Goal: Task Accomplishment & Management: Manage account settings

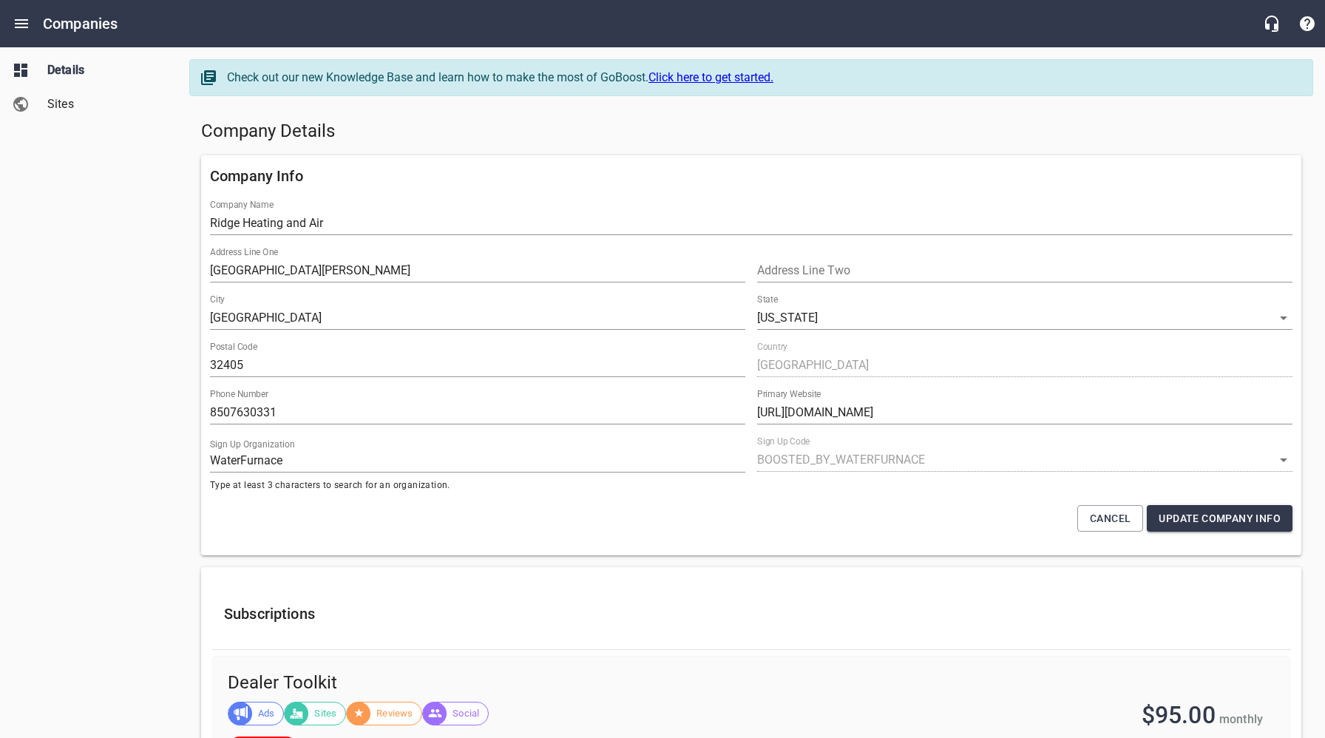
select select "[US_STATE]"
select select "5"
drag, startPoint x: 92, startPoint y: 328, endPoint x: 288, endPoint y: 237, distance: 215.4
click at [95, 327] on div "Details Sites" at bounding box center [89, 369] width 178 height 738
drag, startPoint x: 285, startPoint y: 410, endPoint x: 203, endPoint y: 413, distance: 82.1
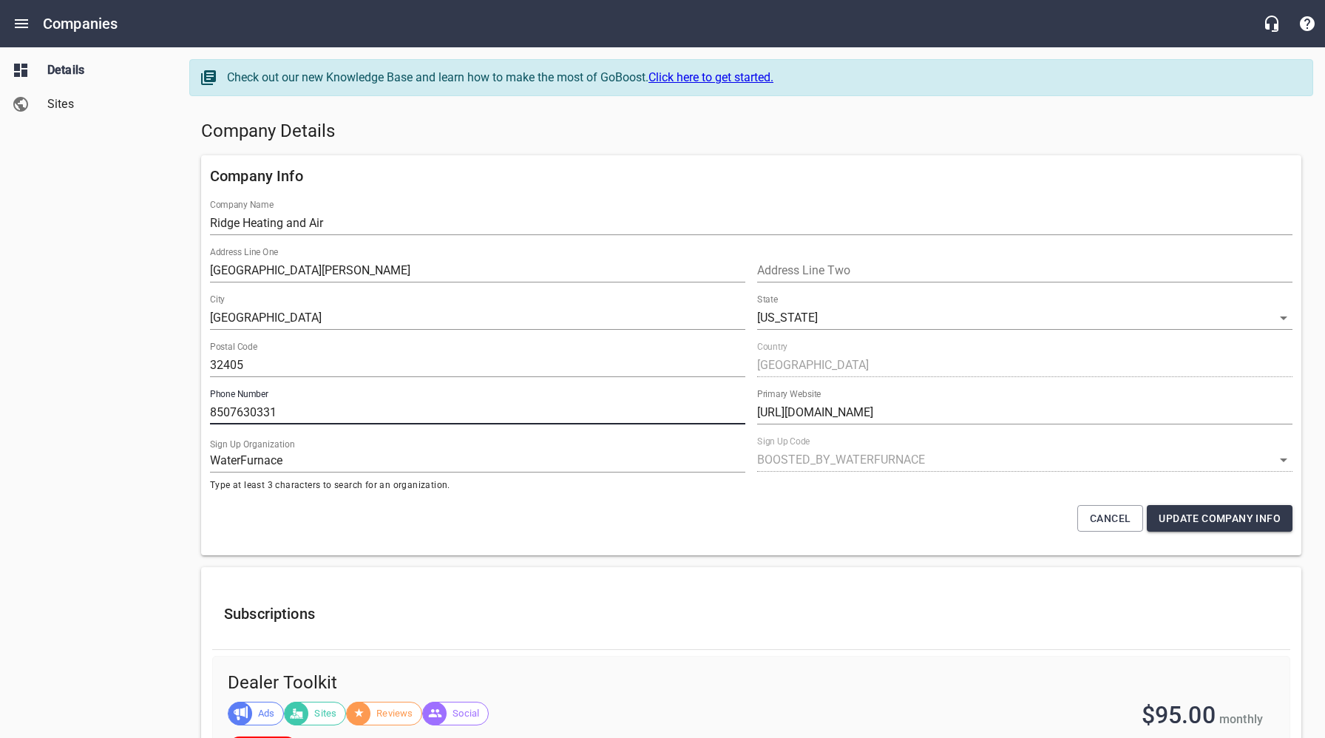
click at [203, 413] on div "Company Info Company Name Ridge Heating and Air Address Line One 1319 St. Andre…" at bounding box center [751, 355] width 1101 height 400
click at [126, 428] on div "Details Sites" at bounding box center [89, 369] width 178 height 738
drag, startPoint x: 774, startPoint y: 145, endPoint x: 533, endPoint y: 82, distance: 249.2
click at [774, 145] on div "Company Details" at bounding box center [751, 132] width 1112 height 36
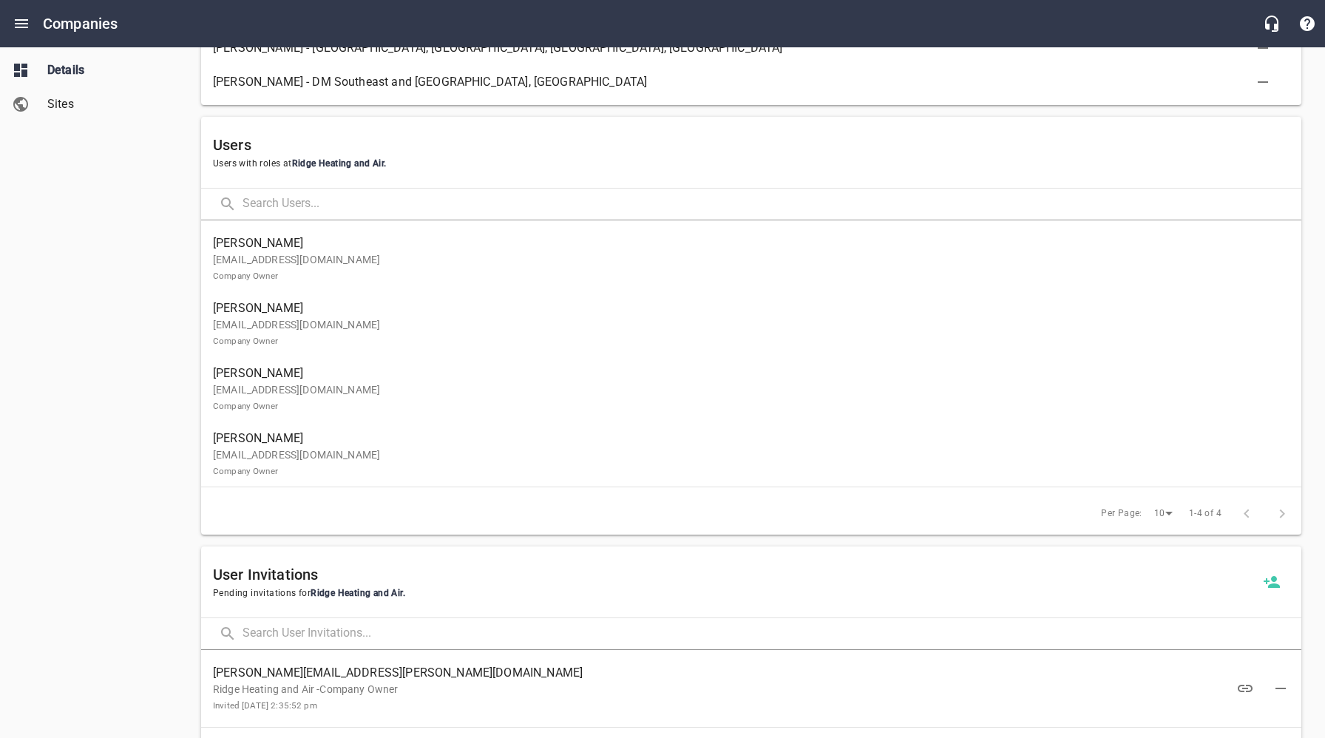
scroll to position [879, 0]
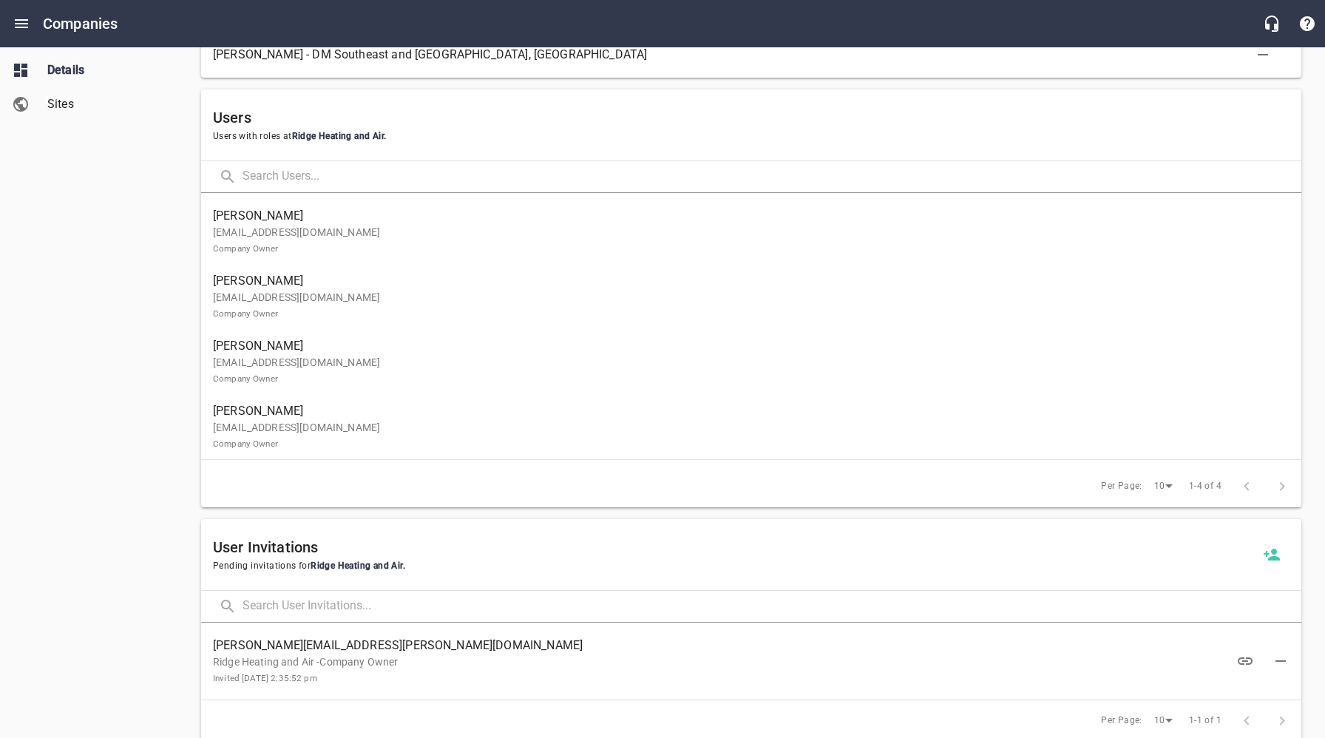
click at [96, 339] on div "Details Sites" at bounding box center [89, 369] width 178 height 738
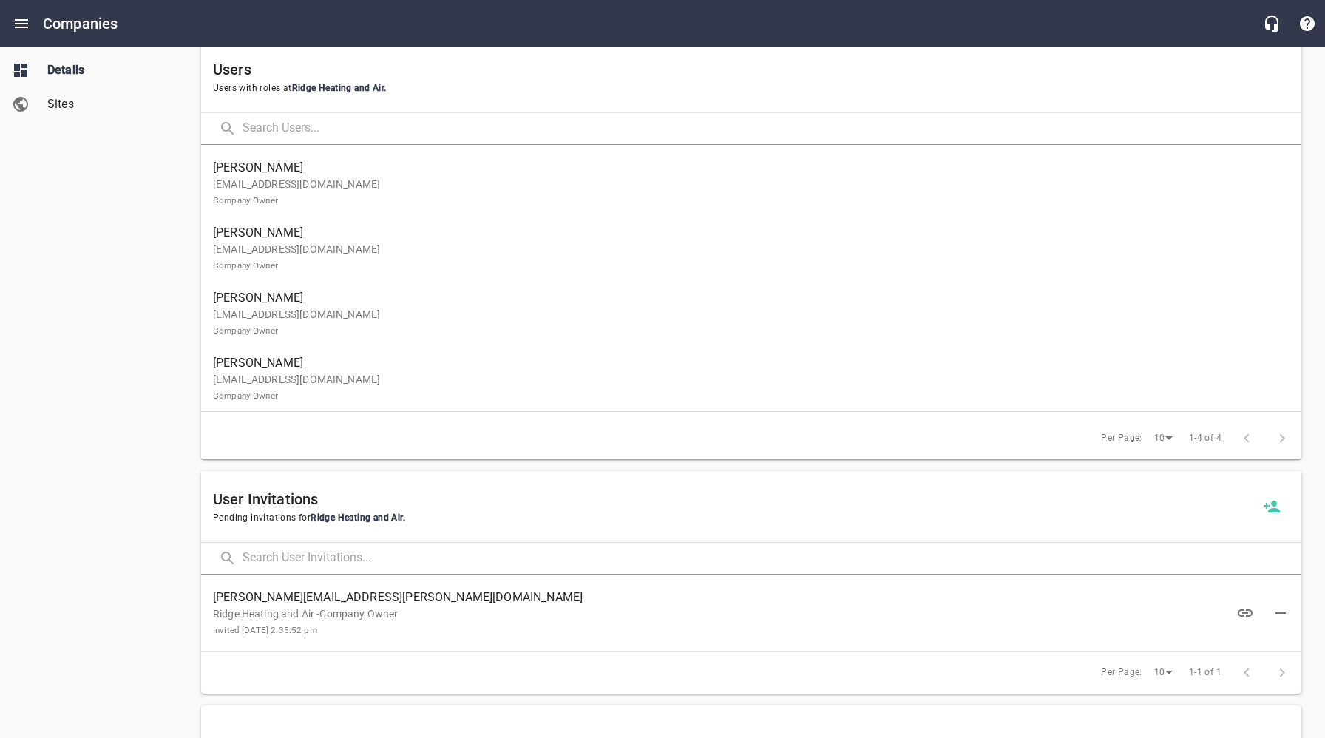
scroll to position [928, 0]
click at [1275, 508] on icon at bounding box center [1272, 505] width 16 height 12
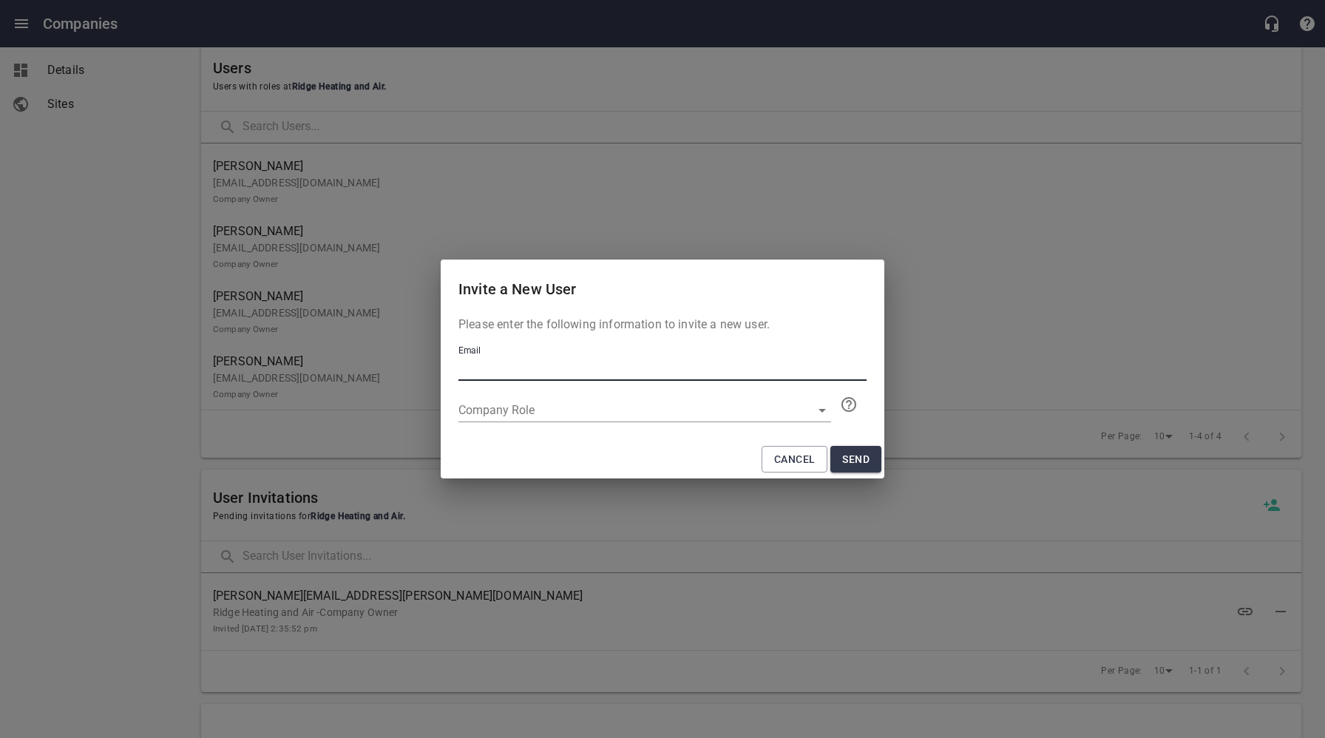
click at [509, 371] on input "text" at bounding box center [663, 369] width 408 height 24
click at [77, 425] on div "Invite a New User Please enter the following information to invite a new user. …" at bounding box center [662, 369] width 1325 height 738
click at [783, 462] on span "Cancel" at bounding box center [794, 459] width 41 height 18
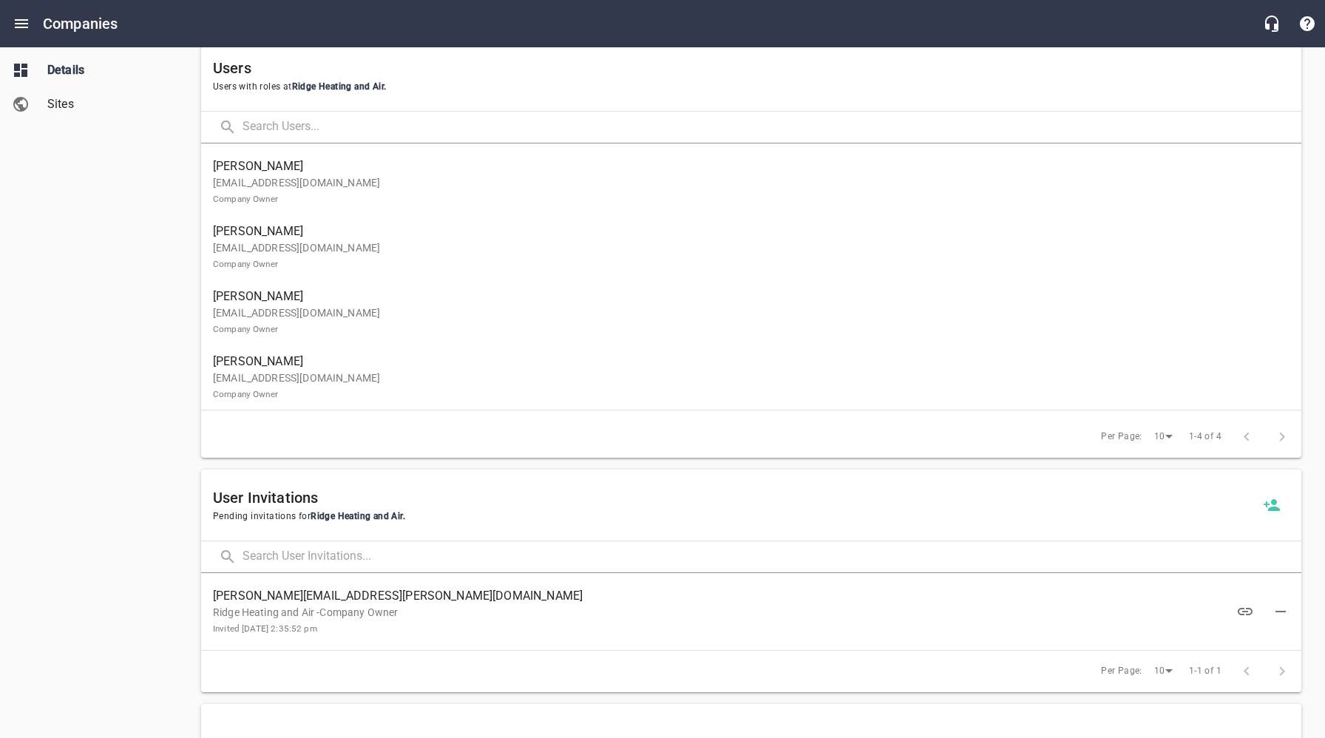
click at [442, 615] on p "Ridge Heating and Air -Company Owner Invited August 25th 2025, 2:35:52 pm" at bounding box center [739, 620] width 1053 height 31
click at [1244, 609] on icon "button" at bounding box center [1246, 612] width 18 height 18
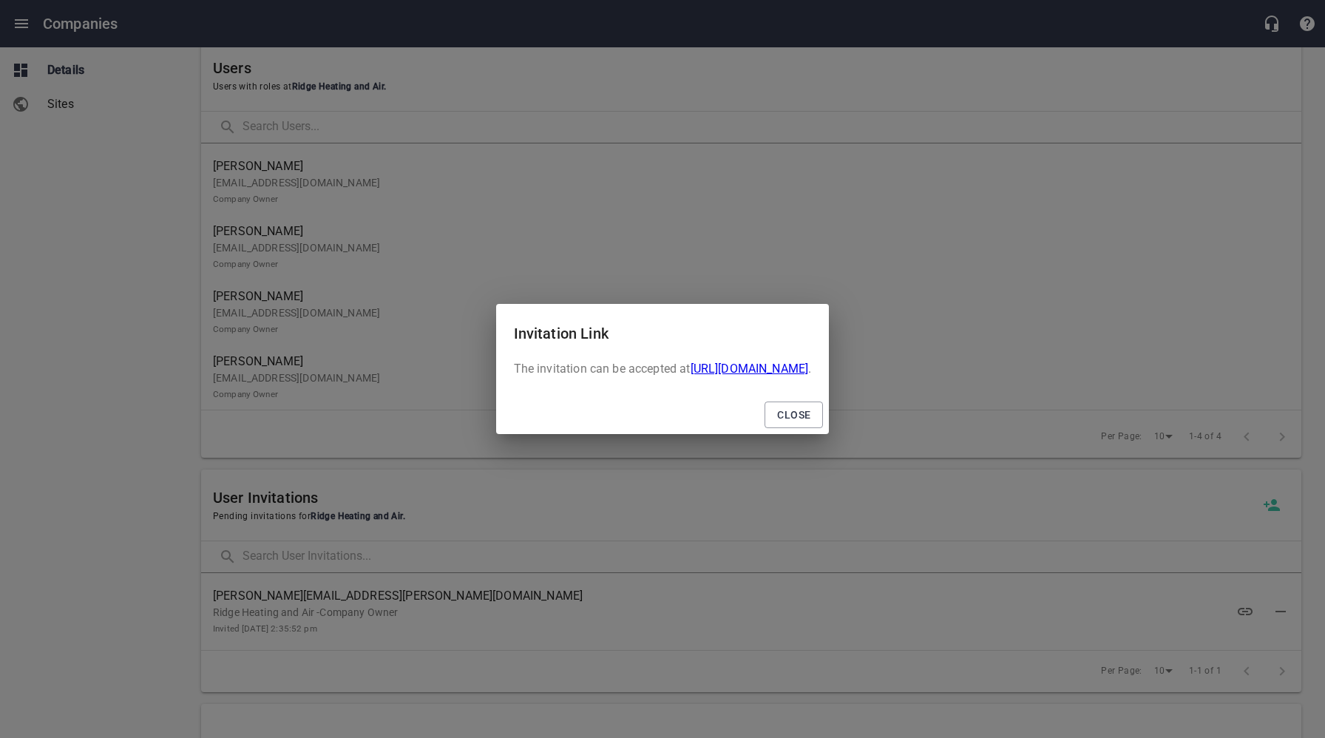
click at [691, 372] on link "https://bots.goboost.io/user_invitations/d895889e3f144211a3b727719d9d4a49/accept" at bounding box center [750, 369] width 118 height 14
click at [811, 421] on span "Close" at bounding box center [793, 415] width 33 height 18
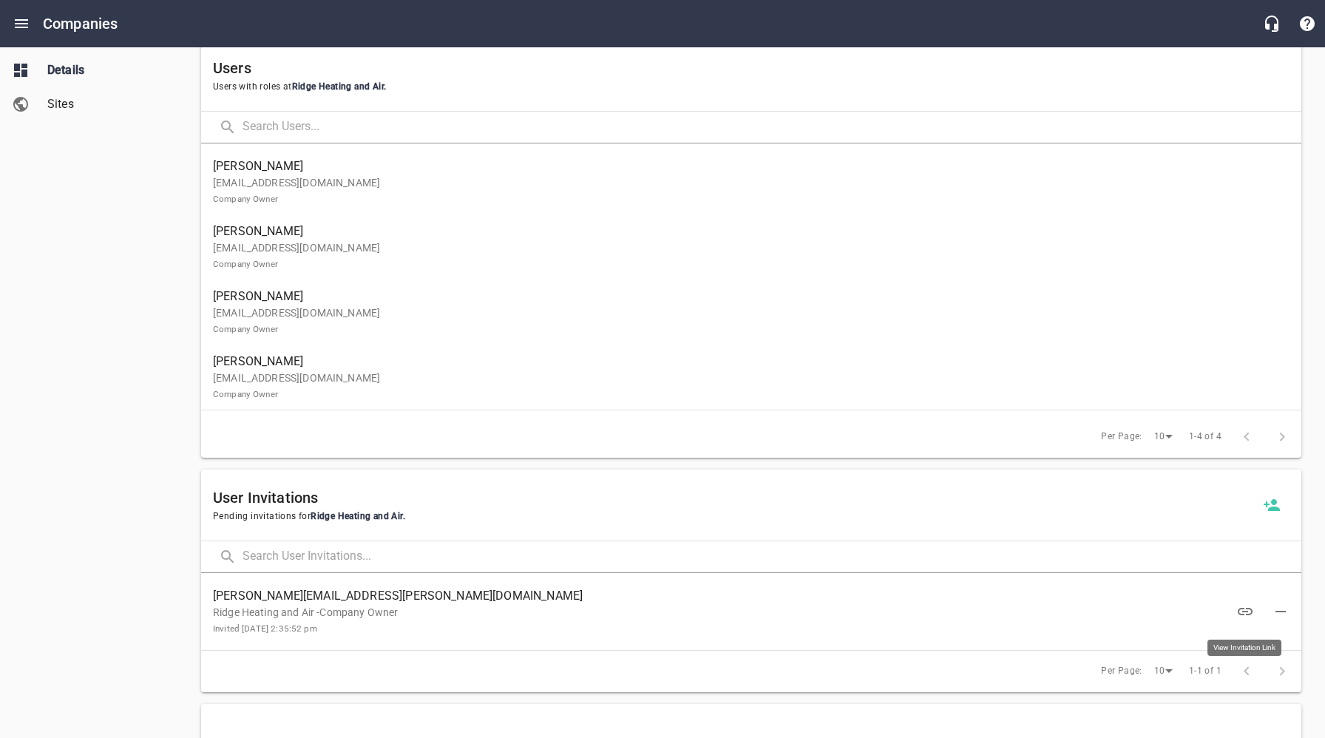
click at [142, 405] on div "Details Sites" at bounding box center [89, 369] width 178 height 738
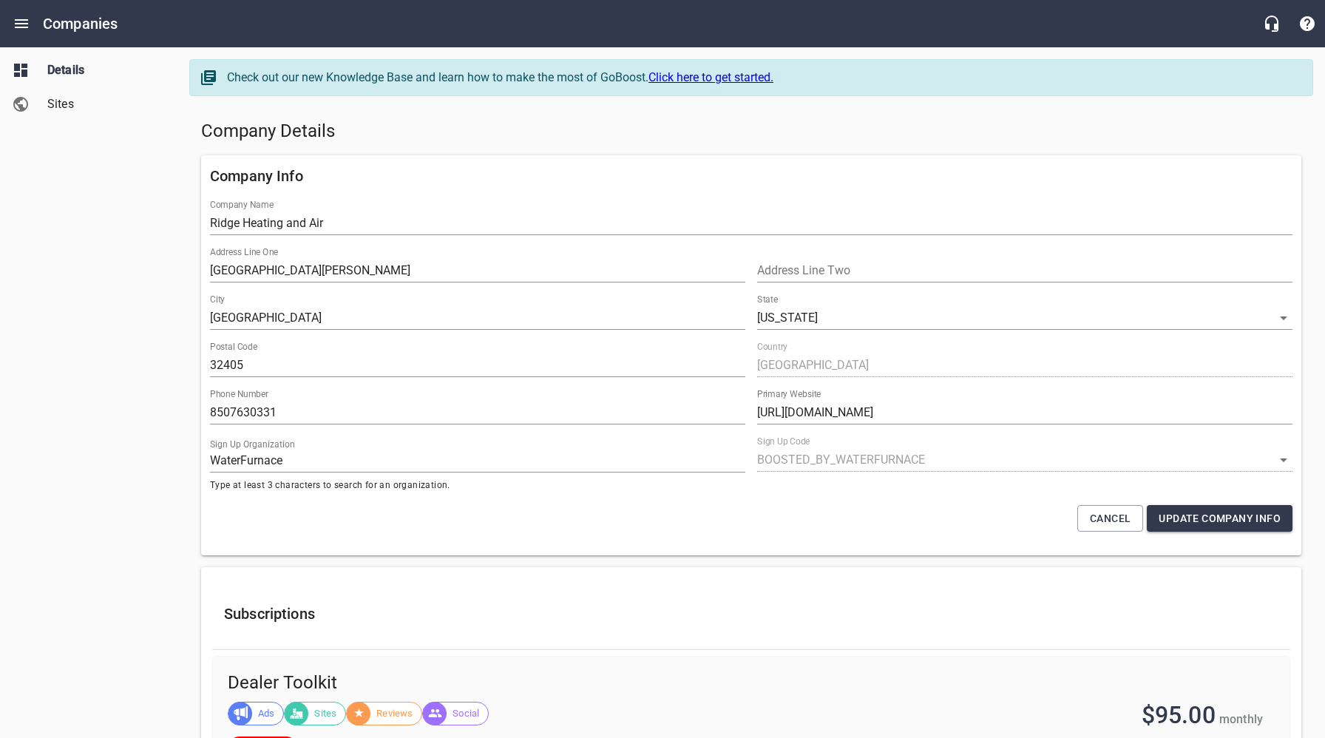
click at [109, 389] on div "Details Sites" at bounding box center [89, 369] width 178 height 738
click at [147, 270] on div "Details Sites" at bounding box center [89, 369] width 178 height 738
click at [67, 110] on span "Sites" at bounding box center [103, 104] width 112 height 18
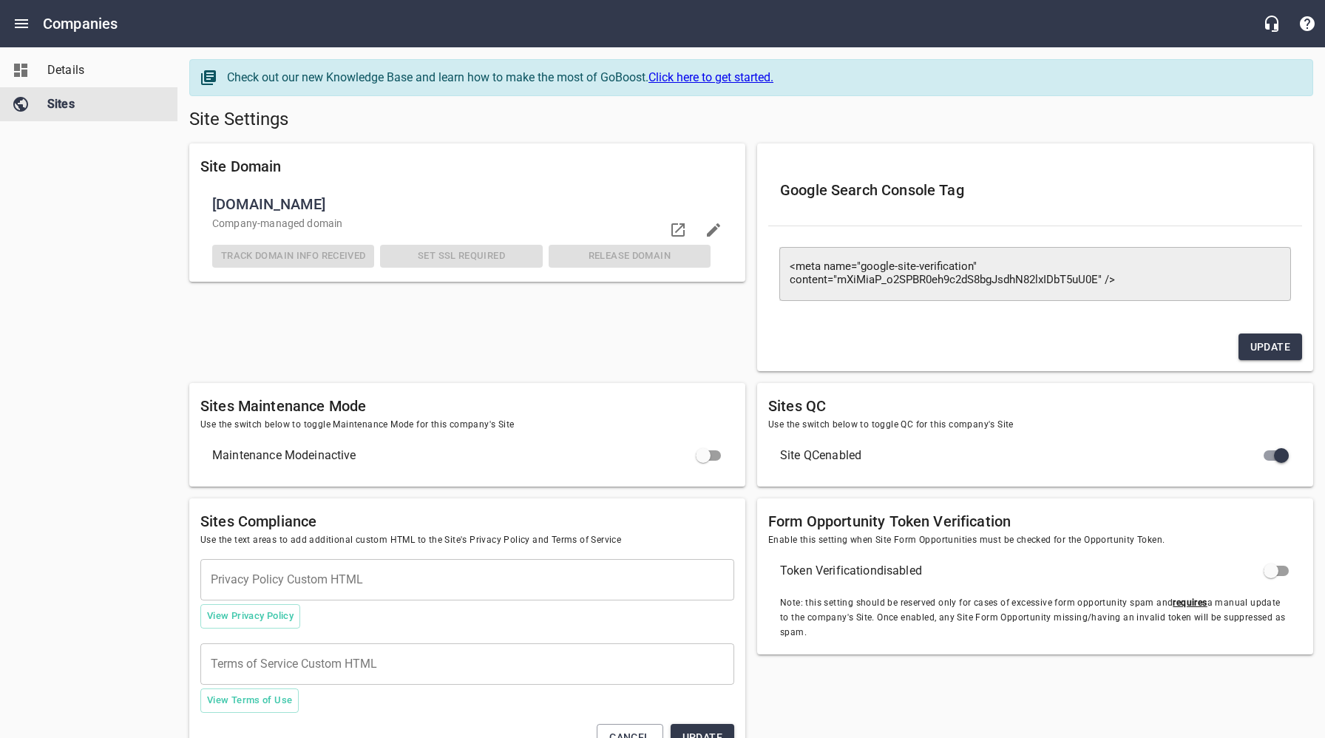
checkbox input "false"
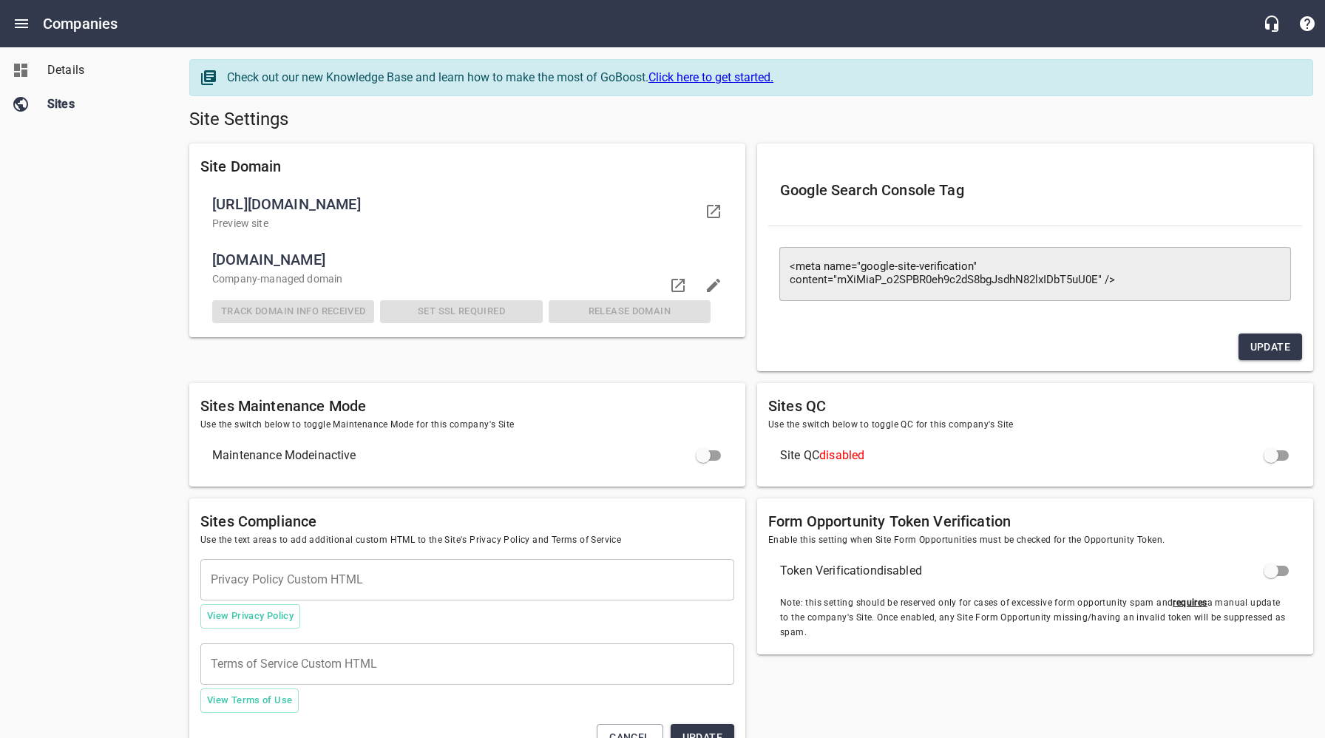
click at [69, 75] on span "Details" at bounding box center [103, 70] width 112 height 18
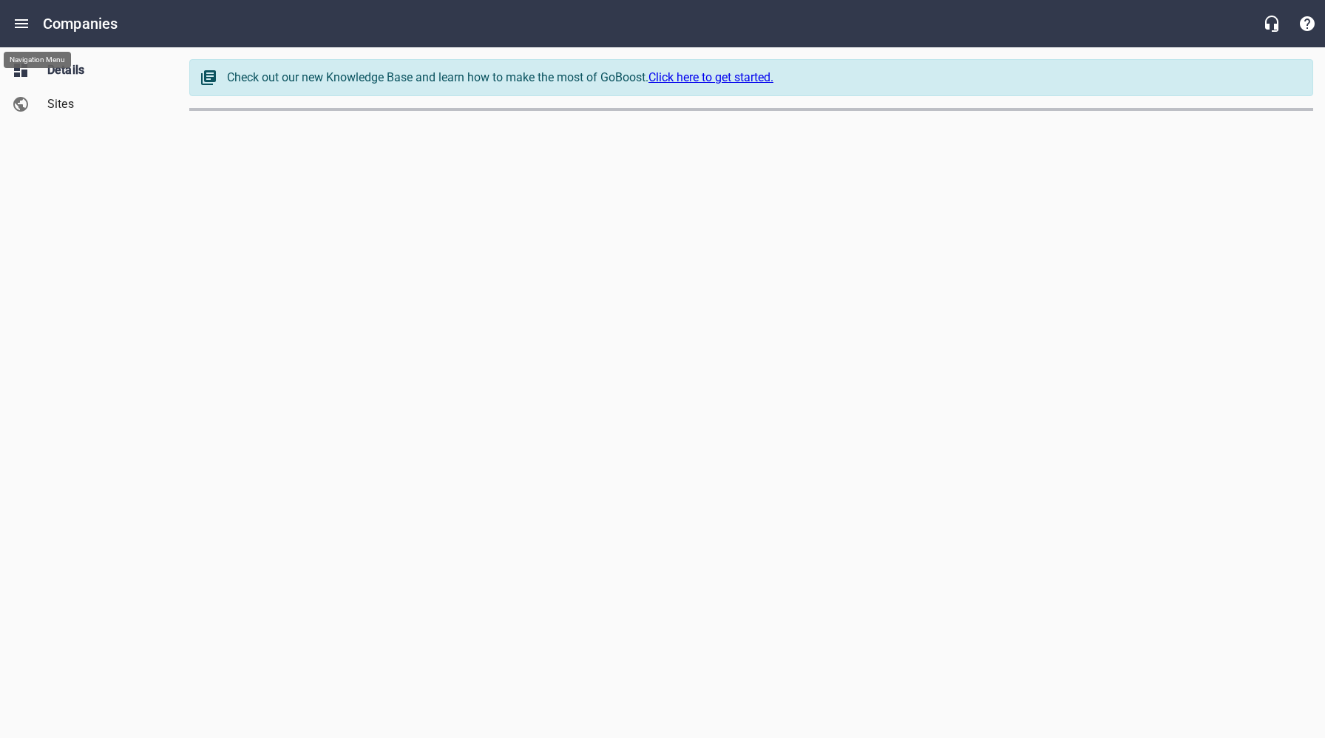
click at [24, 26] on icon "Open drawer" at bounding box center [22, 24] width 18 height 18
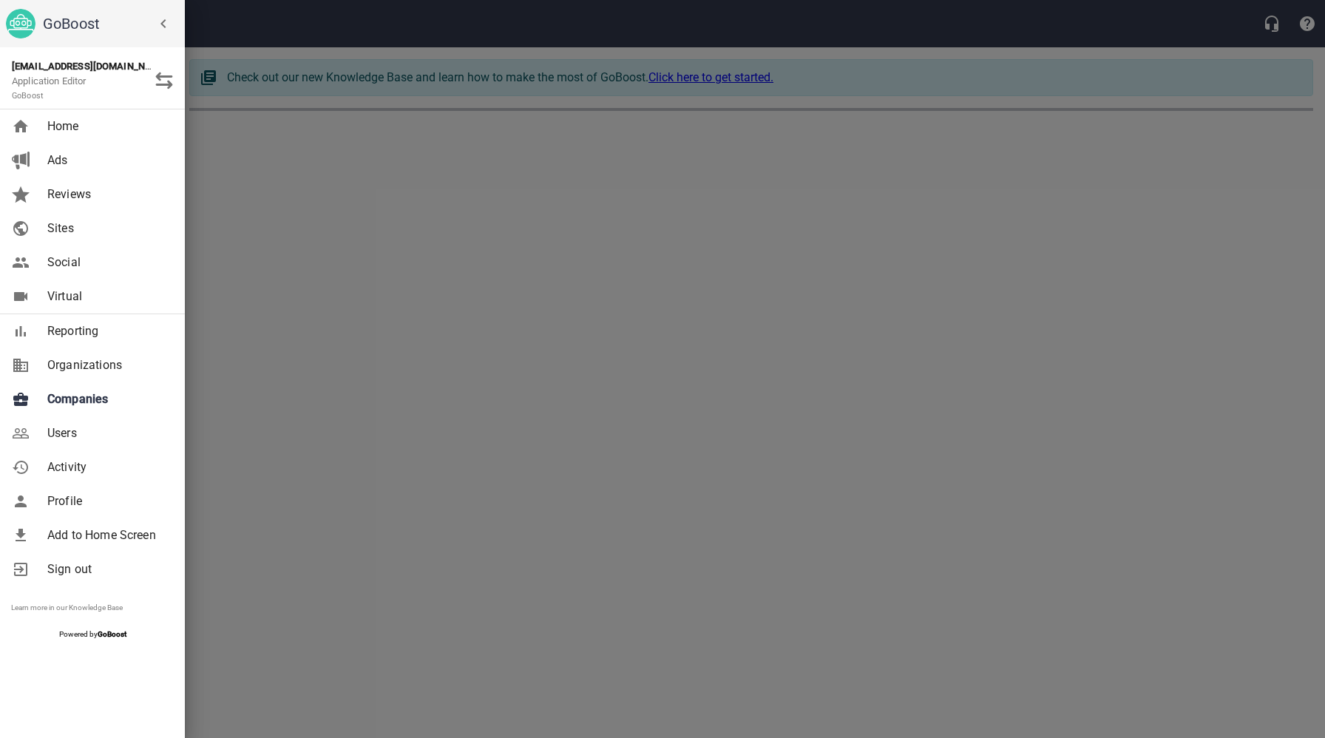
click at [341, 226] on div at bounding box center [662, 369] width 1325 height 738
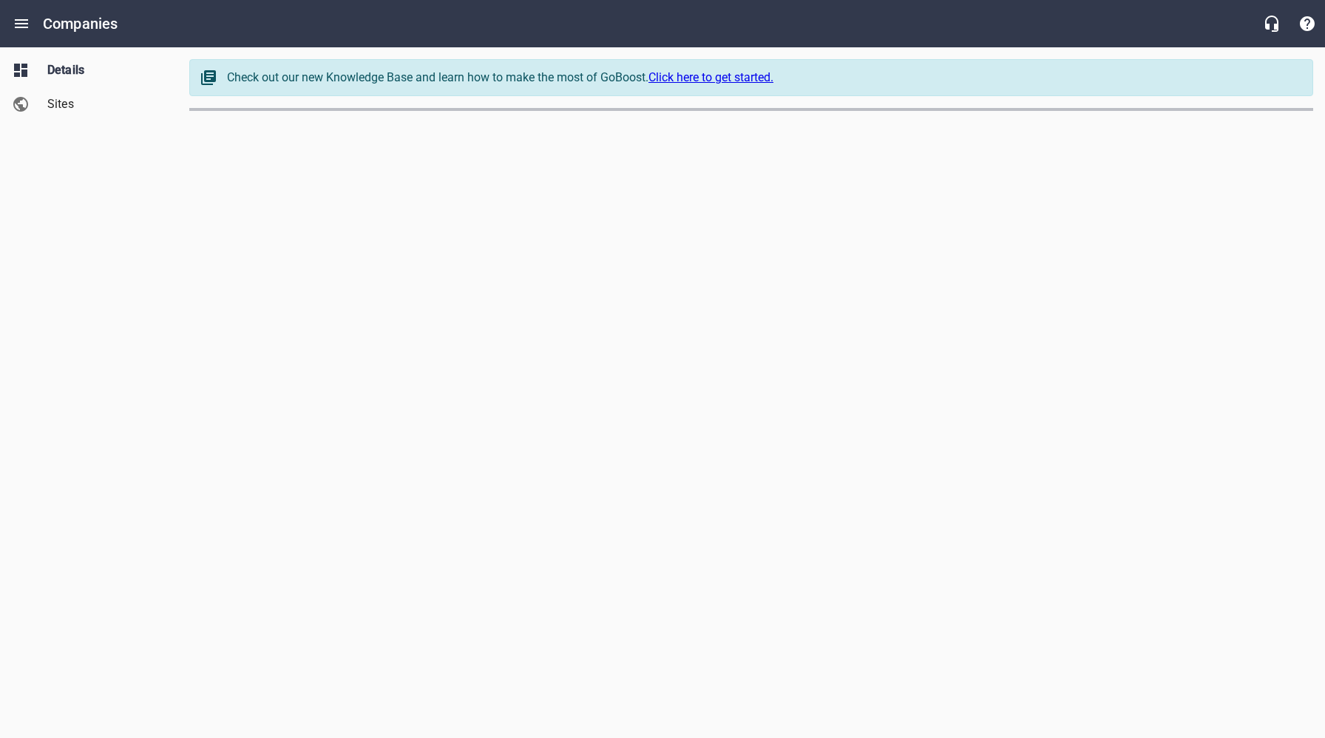
click at [660, 38] on div "Companies" at bounding box center [662, 23] width 1325 height 47
select select "[US_STATE]"
select select "5"
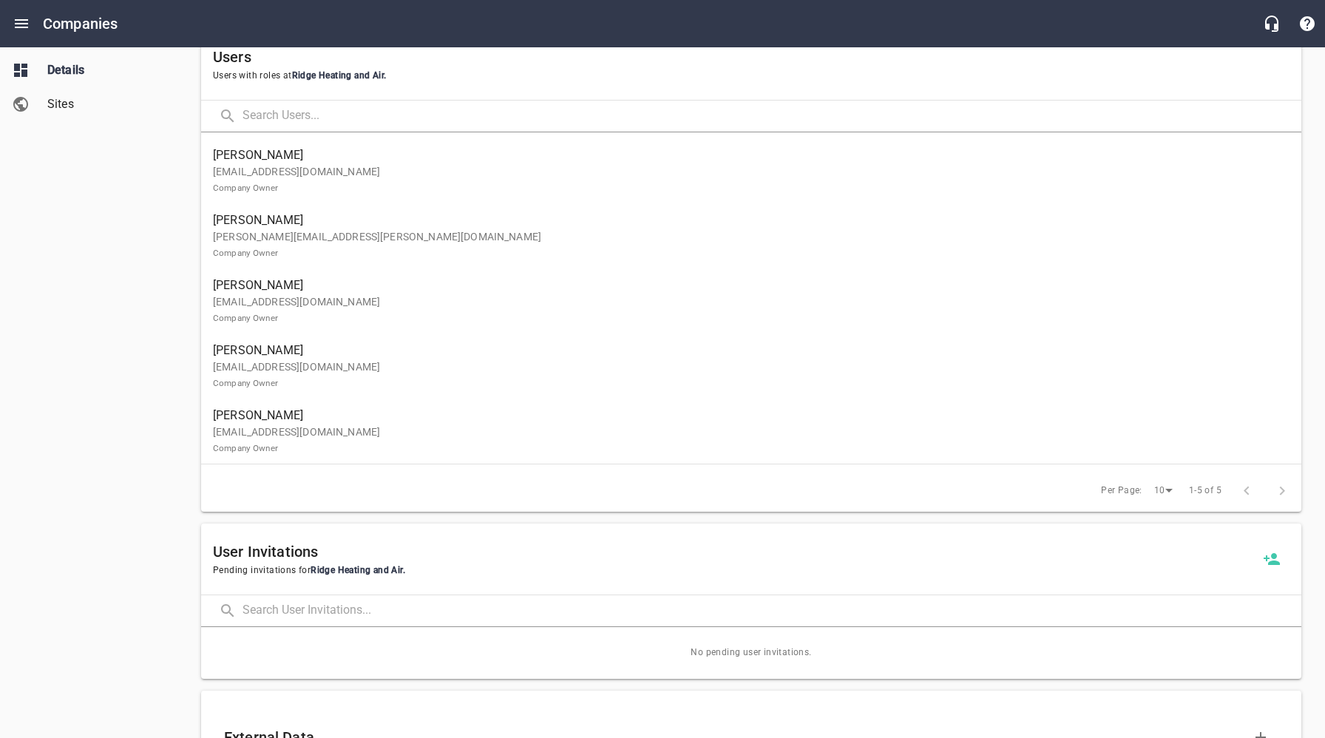
scroll to position [936, 0]
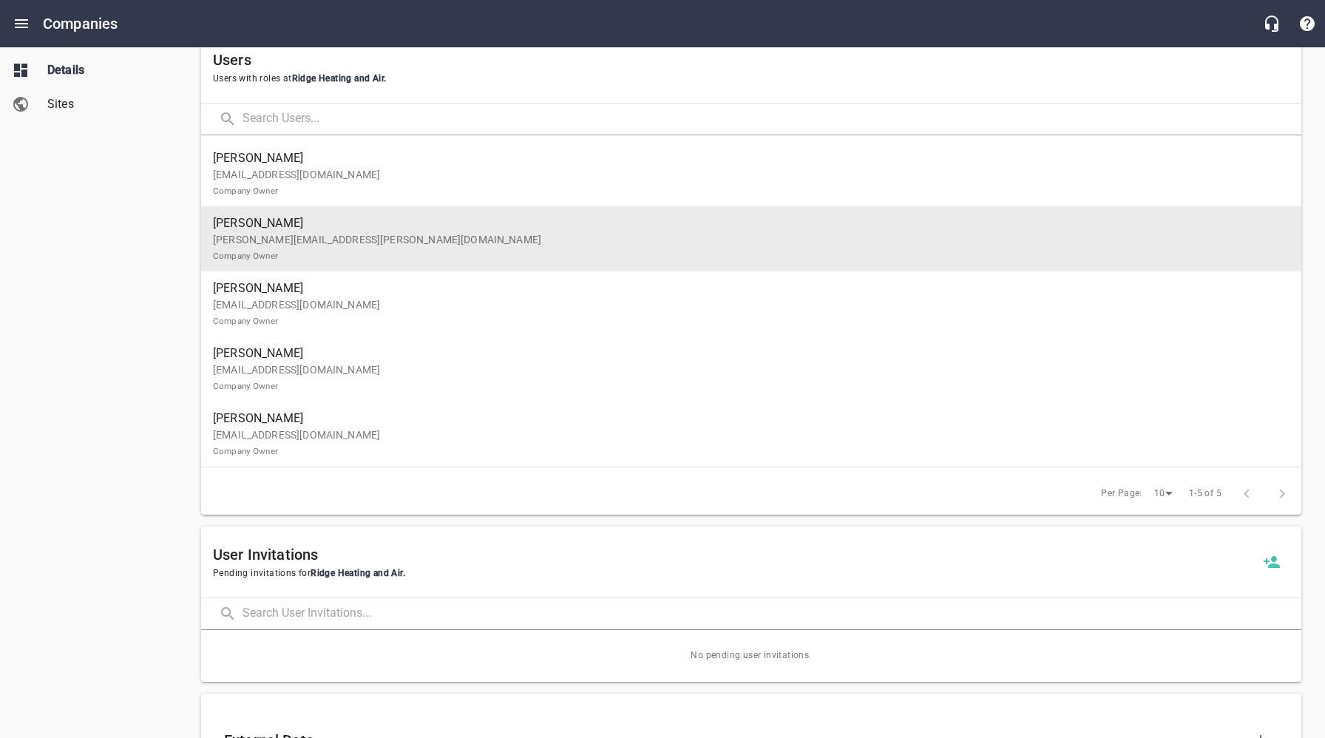
click at [309, 233] on p "[PERSON_NAME][EMAIL_ADDRESS][PERSON_NAME][DOMAIN_NAME] Company Owner" at bounding box center [745, 247] width 1065 height 31
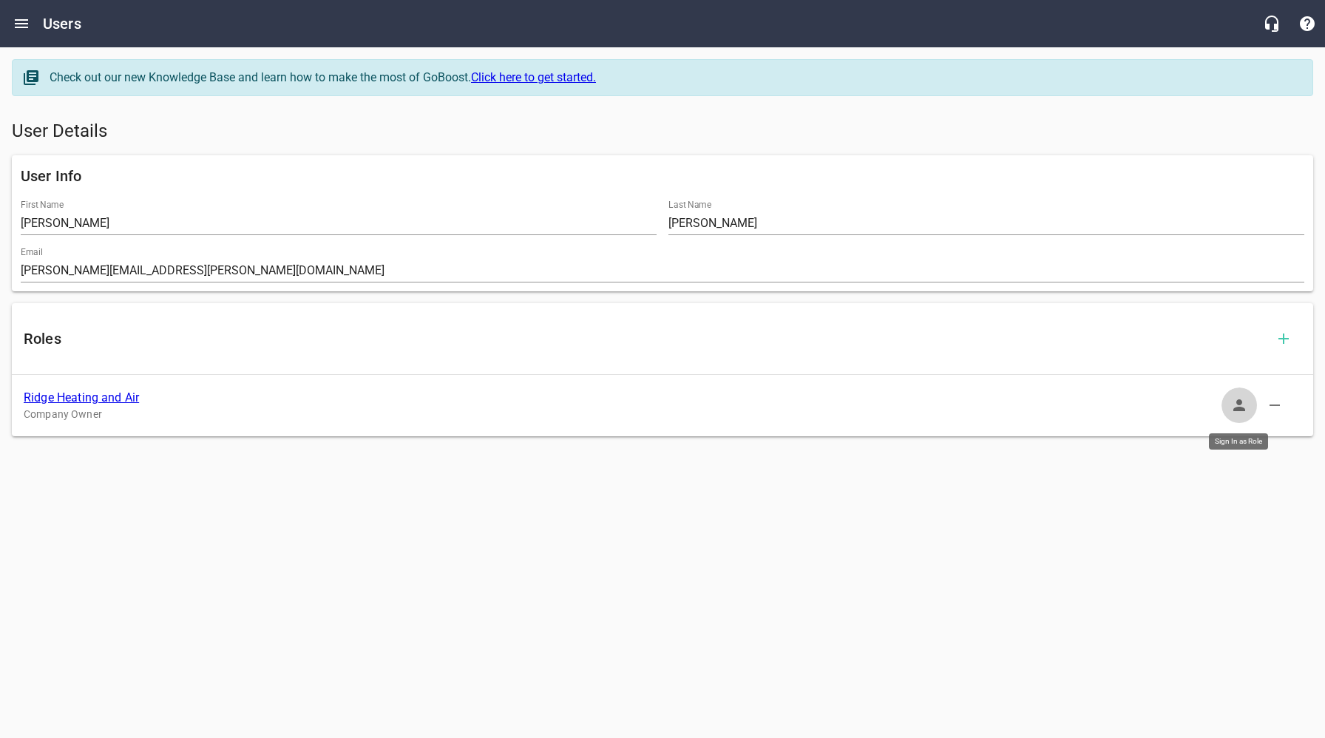
click at [1234, 405] on icon "button" at bounding box center [1240, 405] width 18 height 18
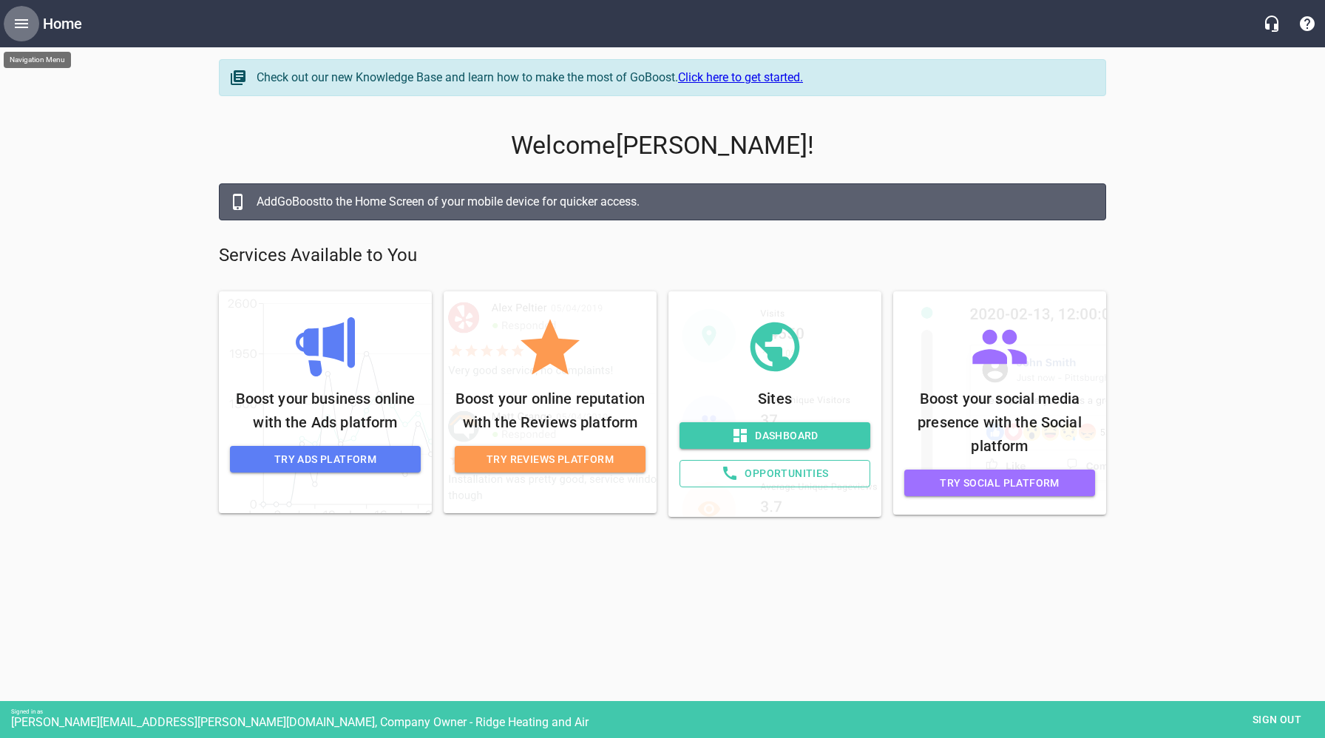
click at [24, 24] on icon "Open drawer" at bounding box center [22, 24] width 18 height 18
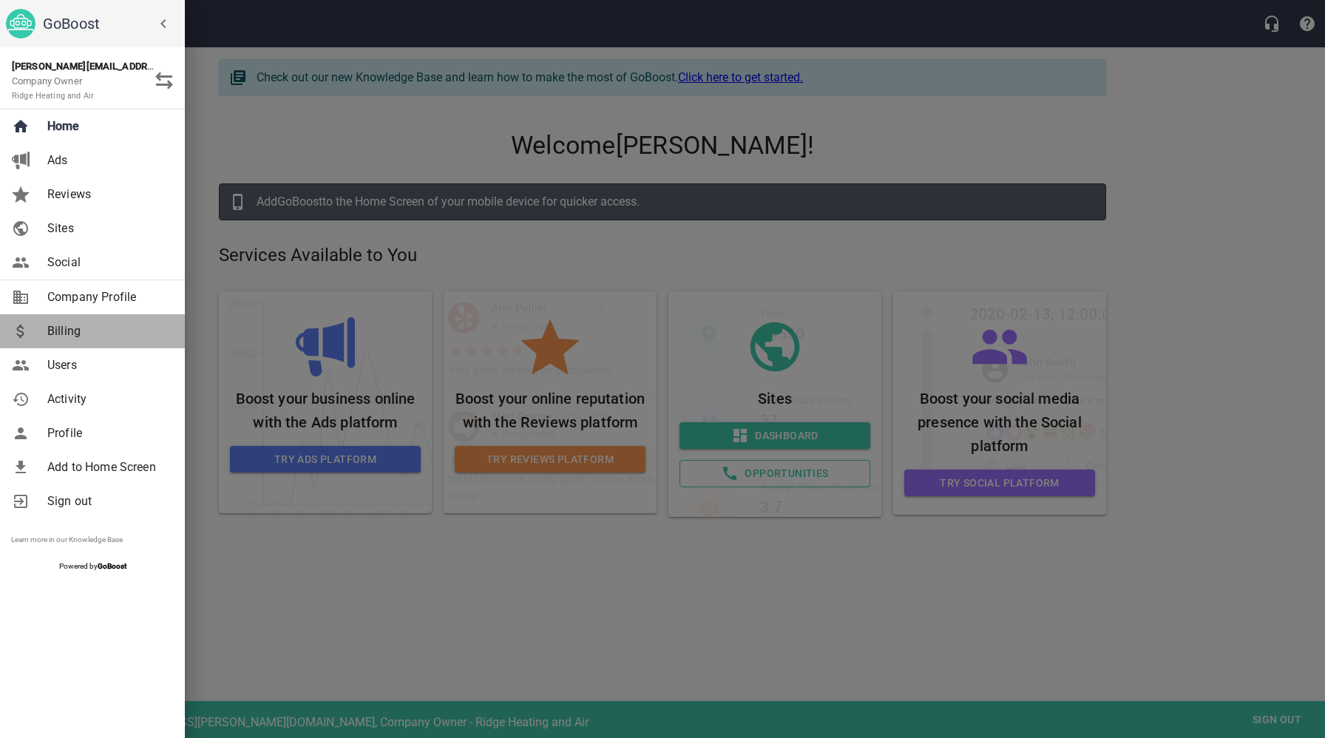
click at [72, 334] on span "Billing" at bounding box center [107, 331] width 120 height 18
